Goal: Transaction & Acquisition: Purchase product/service

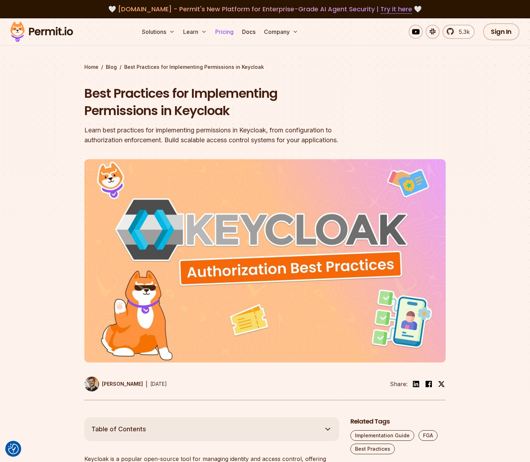
click at [224, 32] on link "Pricing" at bounding box center [224, 32] width 24 height 14
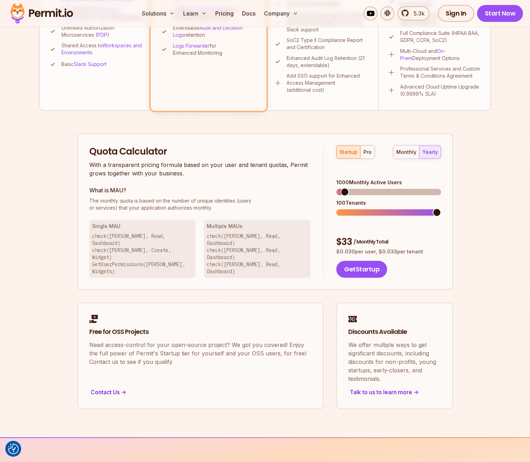
scroll to position [345, 0]
click at [409, 151] on div "monthly" at bounding box center [406, 151] width 20 height 7
click at [435, 152] on div "yearly" at bounding box center [430, 151] width 16 height 7
click at [365, 157] on div "startup pro" at bounding box center [355, 151] width 38 height 13
click at [366, 155] on button "pro" at bounding box center [367, 151] width 14 height 13
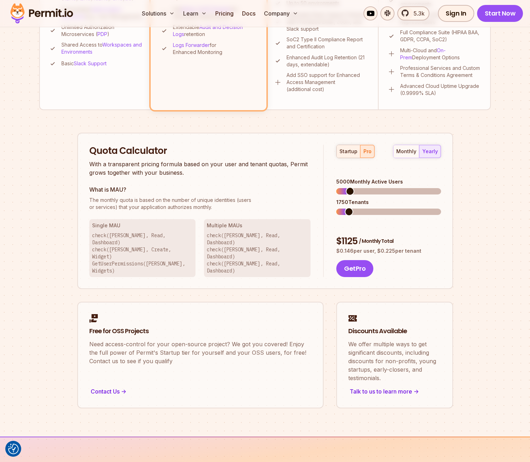
click at [347, 154] on div "startup" at bounding box center [348, 151] width 18 height 7
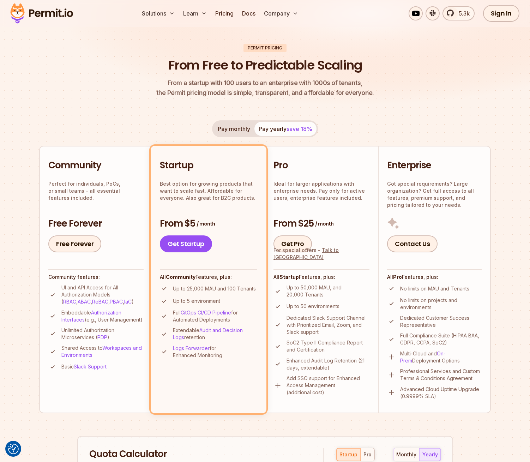
scroll to position [0, 0]
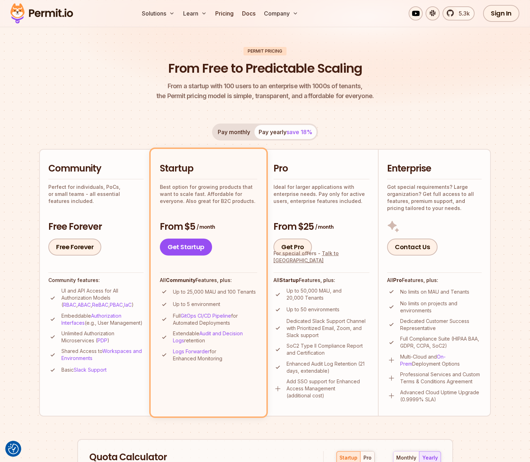
click at [119, 194] on p "Perfect for individuals, PoCs, or small teams - all essential features included." at bounding box center [95, 193] width 95 height 21
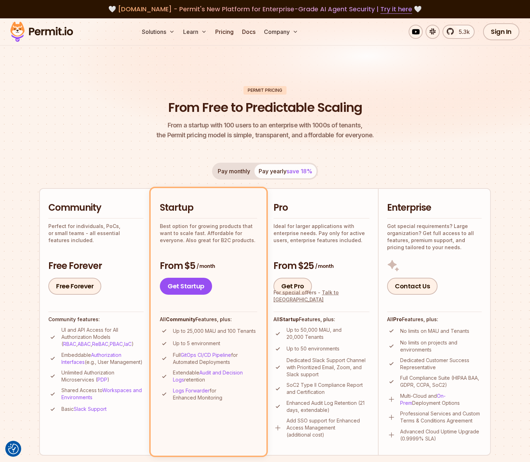
click at [238, 173] on button "Pay monthly" at bounding box center [233, 171] width 41 height 14
click at [105, 126] on header "Permit Pricing From Free to Predictable Scaling From a startup with 100 users t…" at bounding box center [264, 113] width 451 height 54
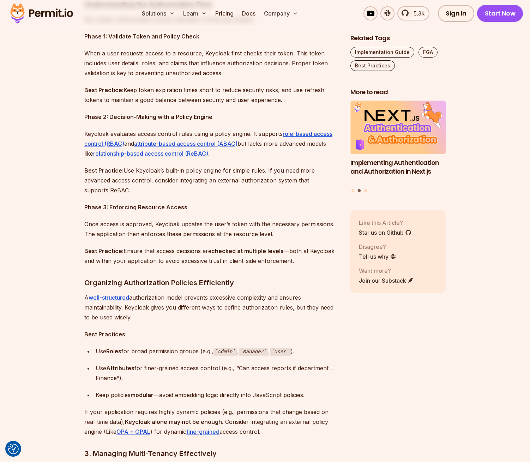
scroll to position [765, 0]
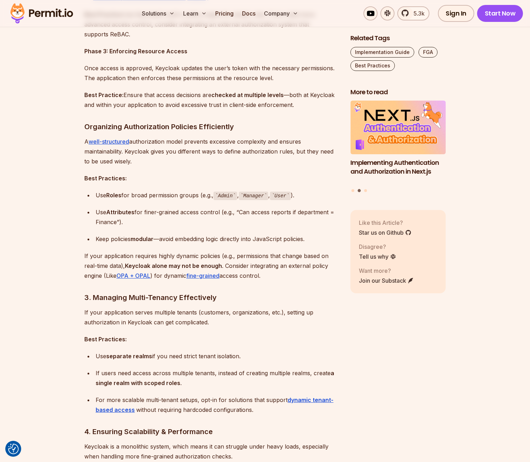
click at [203, 221] on div "Use Attributes for finer-grained access control (e.g., “Can access reports if d…" at bounding box center [217, 217] width 243 height 20
